Goal: Navigation & Orientation: Find specific page/section

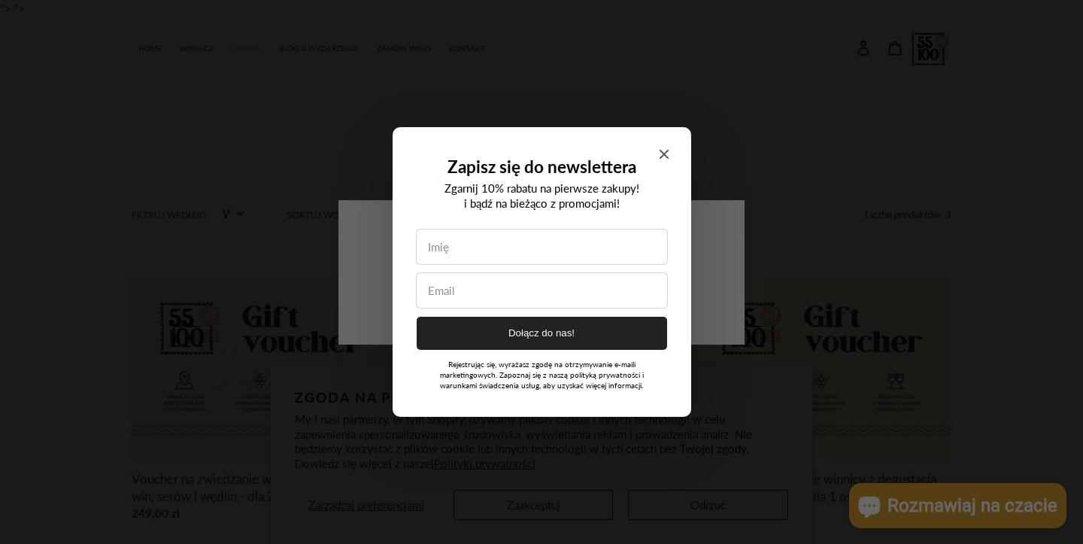
click at [662, 159] on span "Close modal" at bounding box center [663, 154] width 9 height 14
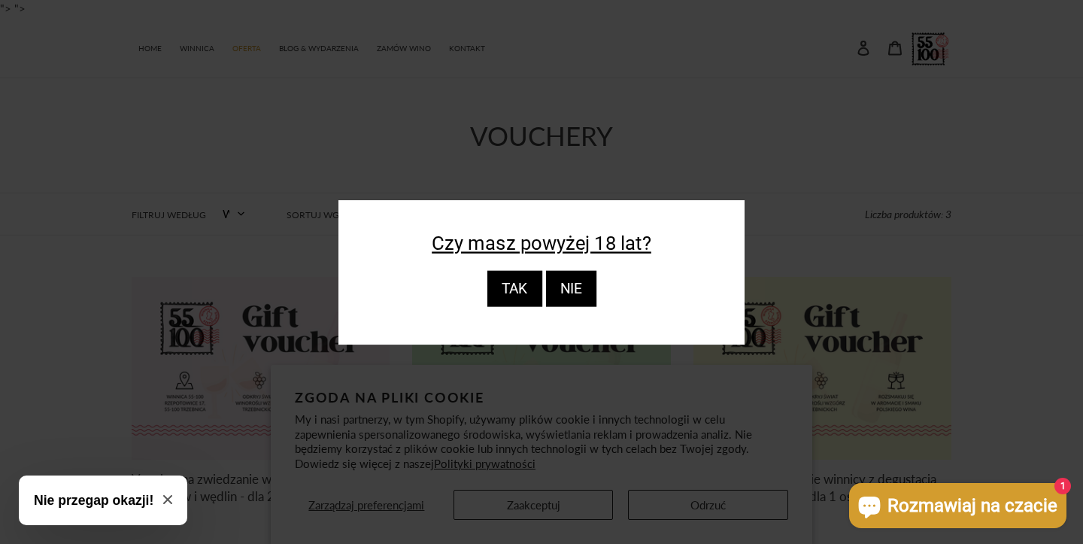
click at [505, 293] on div "TAK" at bounding box center [513, 289] width 55 height 36
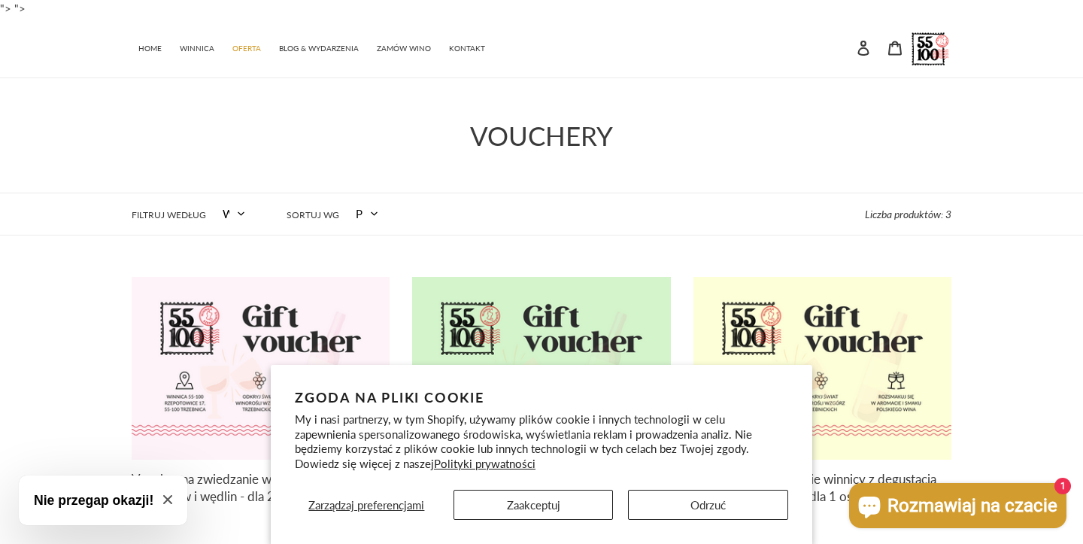
click at [584, 513] on button "Zaakceptuj" at bounding box center [533, 504] width 160 height 30
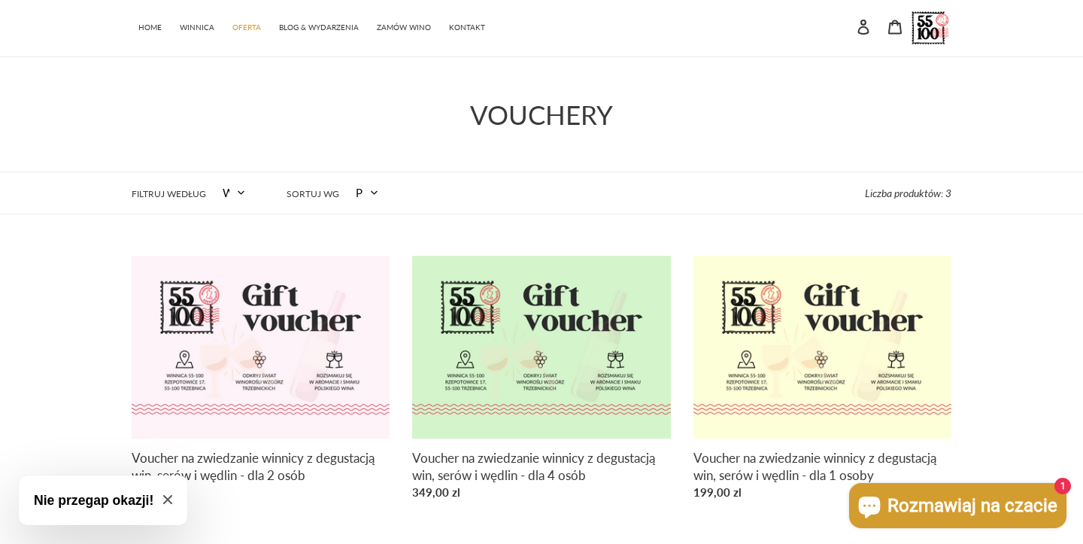
scroll to position [20, 0]
click at [168, 495] on icon "Close modal" at bounding box center [167, 499] width 9 height 9
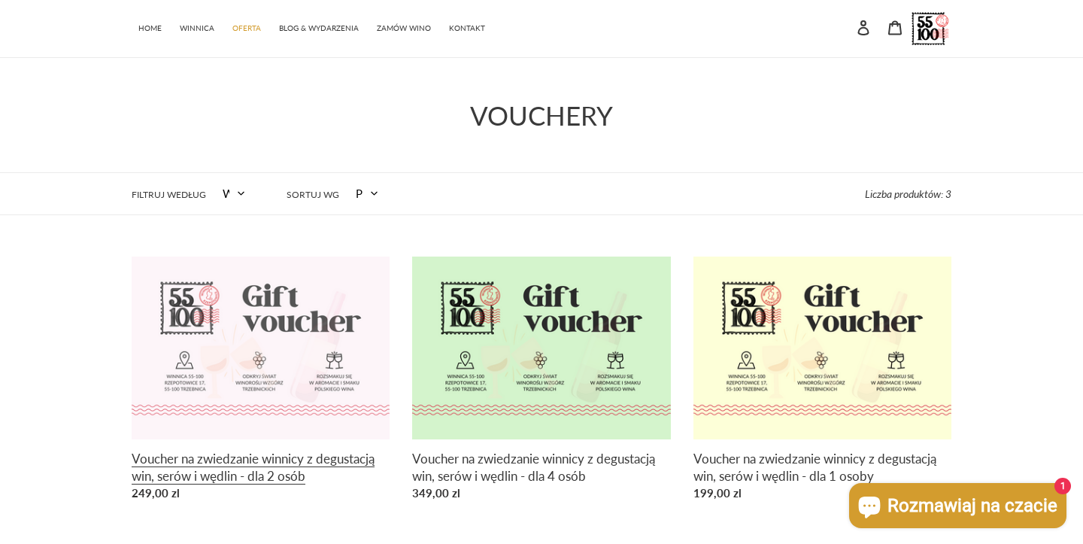
click at [306, 332] on link "Voucher na zwiedzanie winnicy z degustacją win, serów i wędlin - dla 2 osób" at bounding box center [261, 381] width 258 height 251
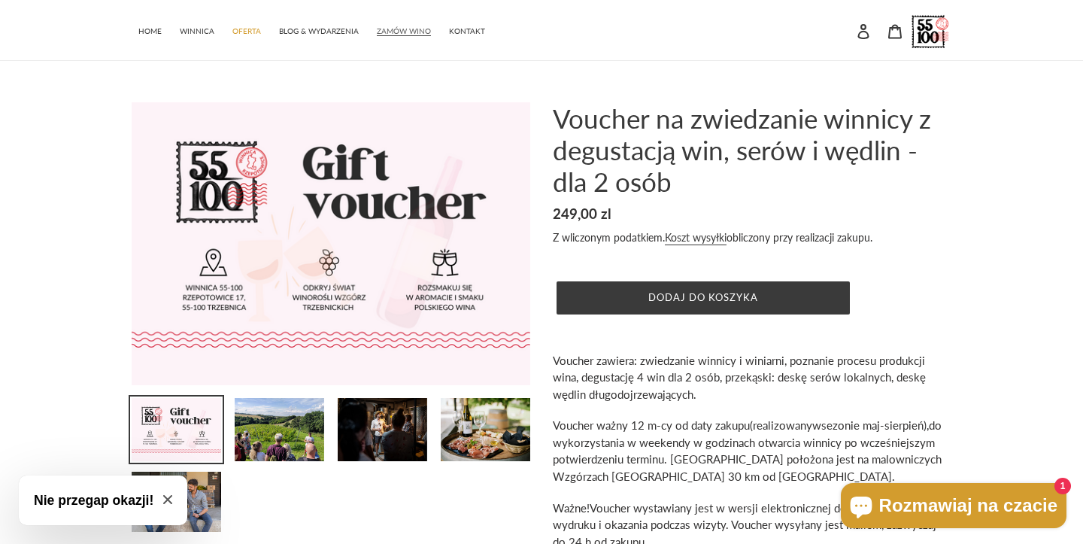
click at [398, 28] on span "ZAMÓW WINO" at bounding box center [404, 31] width 54 height 10
